Goal: Task Accomplishment & Management: Manage account settings

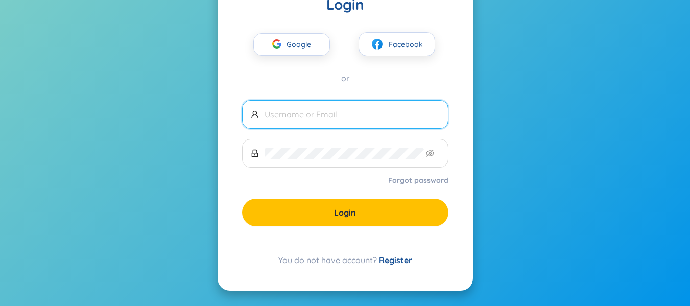
scroll to position [59, 0]
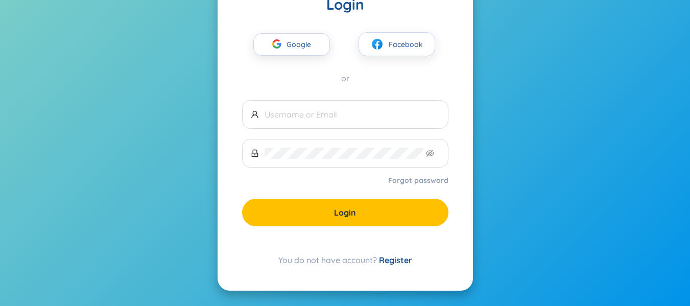
click at [395, 261] on link "Register" at bounding box center [395, 260] width 33 height 10
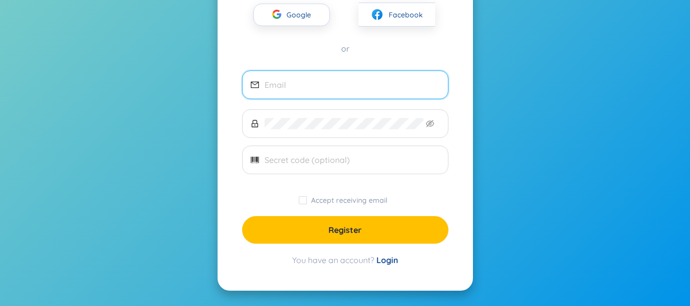
scroll to position [50, 0]
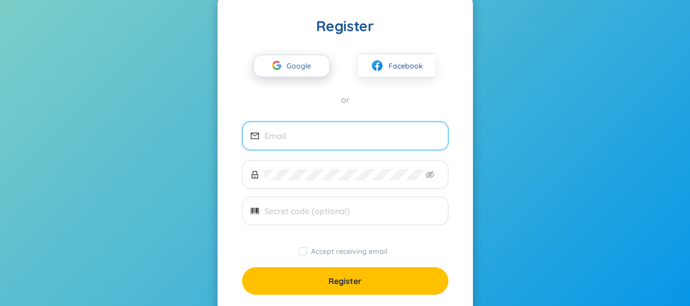
click at [292, 66] on span "Google" at bounding box center [301, 65] width 30 height 21
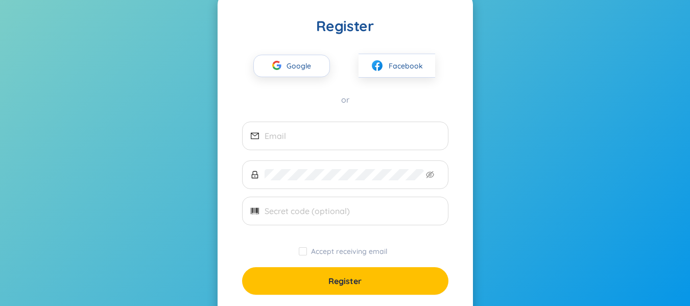
scroll to position [101, 0]
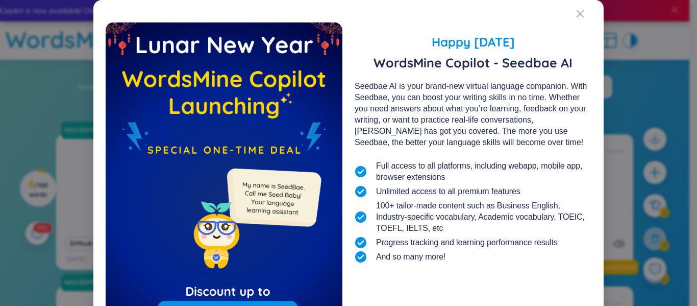
scroll to position [104, 0]
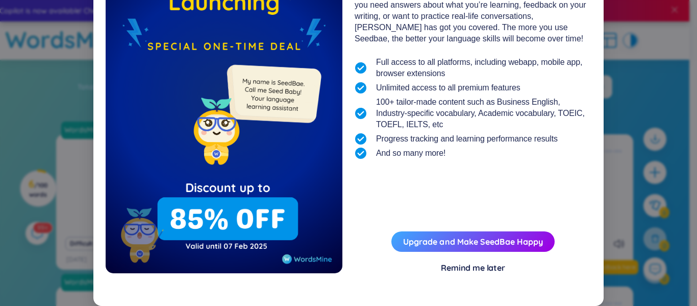
click at [274, 89] on img at bounding box center [273, 95] width 102 height 102
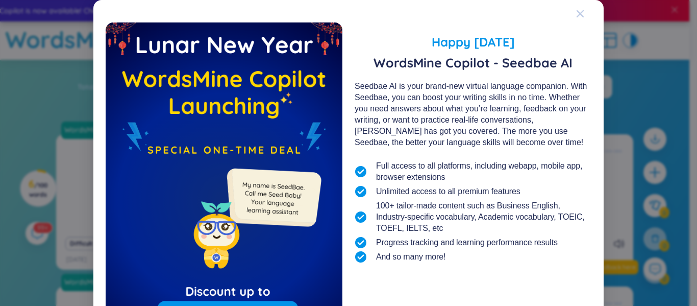
click at [577, 16] on icon "Close" at bounding box center [580, 13] width 7 height 7
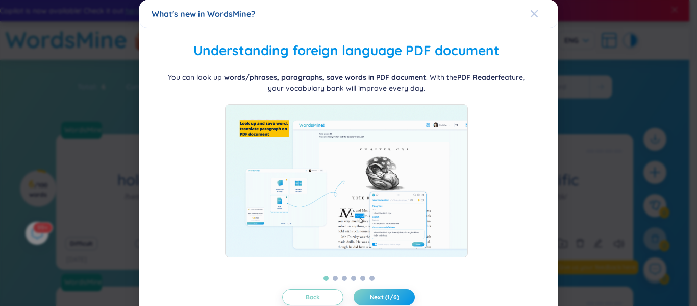
click at [531, 12] on span "Close" at bounding box center [544, 14] width 28 height 28
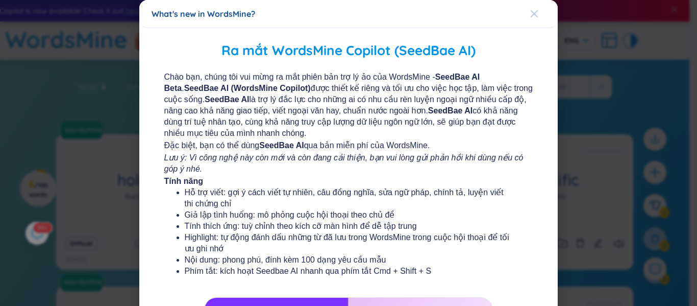
click at [530, 14] on icon "Close" at bounding box center [534, 14] width 8 height 8
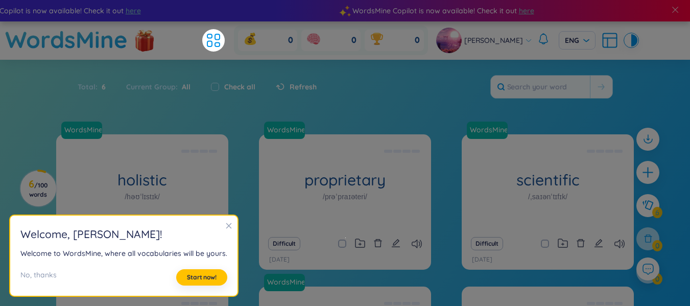
click at [225, 226] on icon "close" at bounding box center [228, 225] width 7 height 7
